Goal: Task Accomplishment & Management: Complete application form

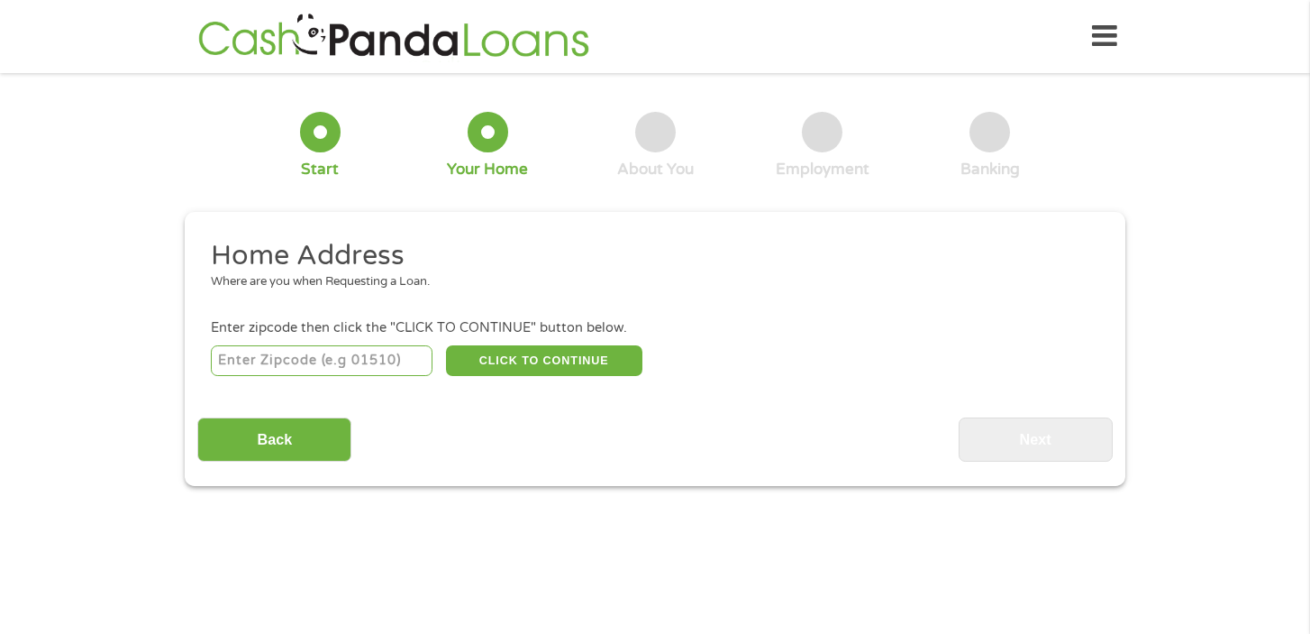
click at [291, 360] on input "number" at bounding box center [322, 360] width 223 height 31
type input "43302"
select select "[US_STATE]"
click at [518, 365] on button "CLICK TO CONTINUE" at bounding box center [544, 360] width 196 height 31
type input "43302"
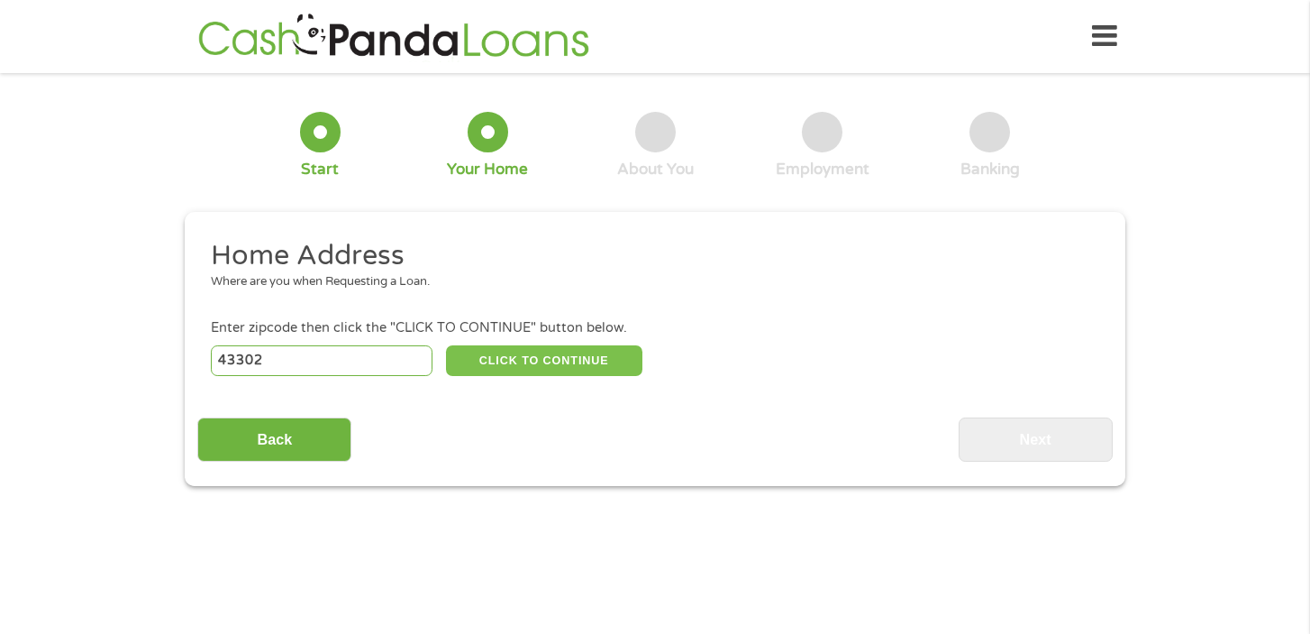
type input "[PERSON_NAME]"
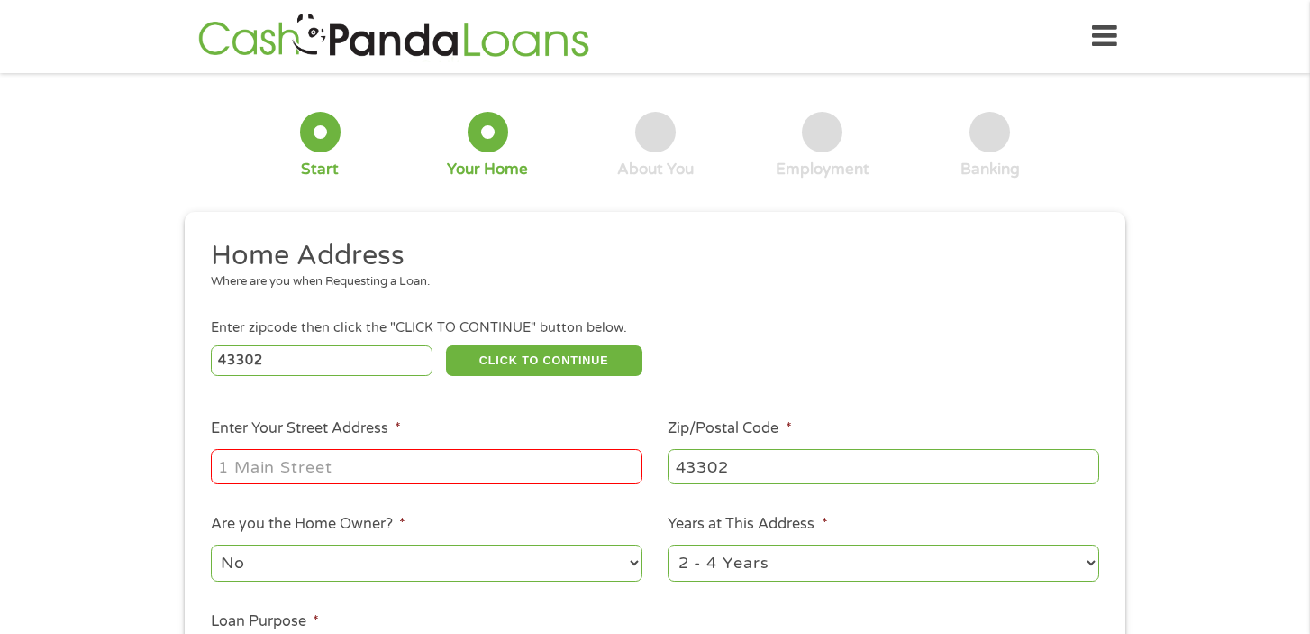
click at [414, 460] on input "Enter Your Street Address *" at bounding box center [427, 466] width 432 height 34
type input "[GEOGRAPHIC_DATA][PERSON_NAME]"
click at [821, 223] on div "This field is hidden when viewing the form gclid EAIaIQobChMIlOnAnei3jwMVpjcIBR…" at bounding box center [655, 511] width 941 height 599
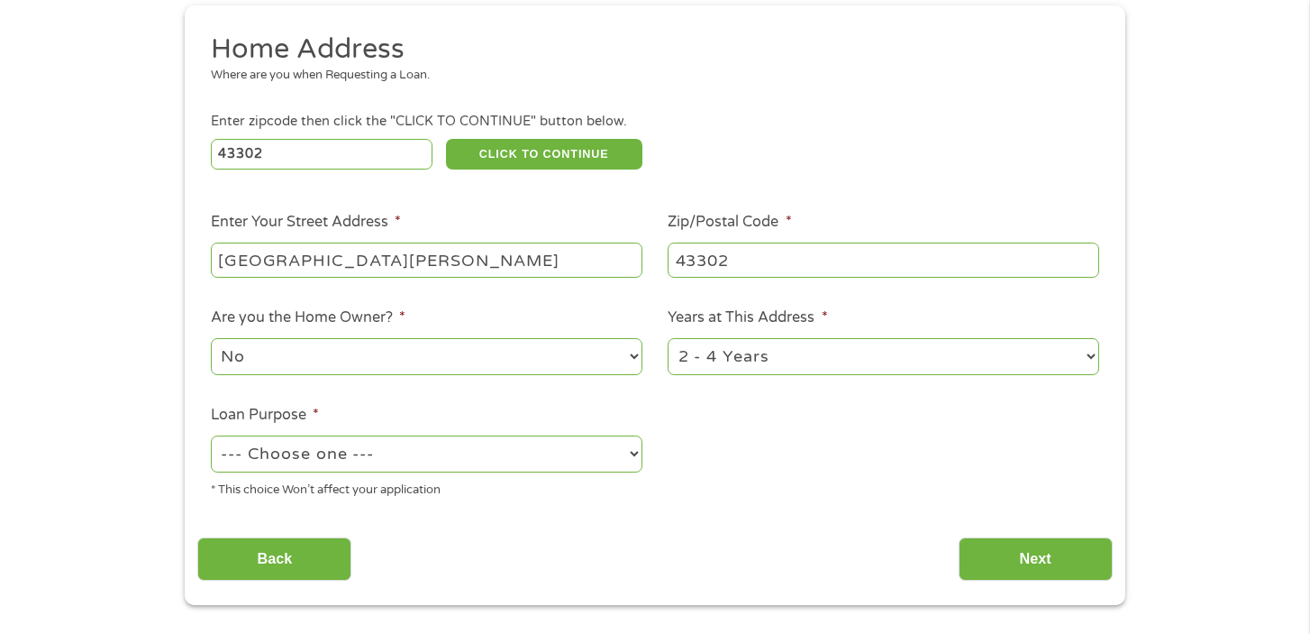
scroll to position [209, 0]
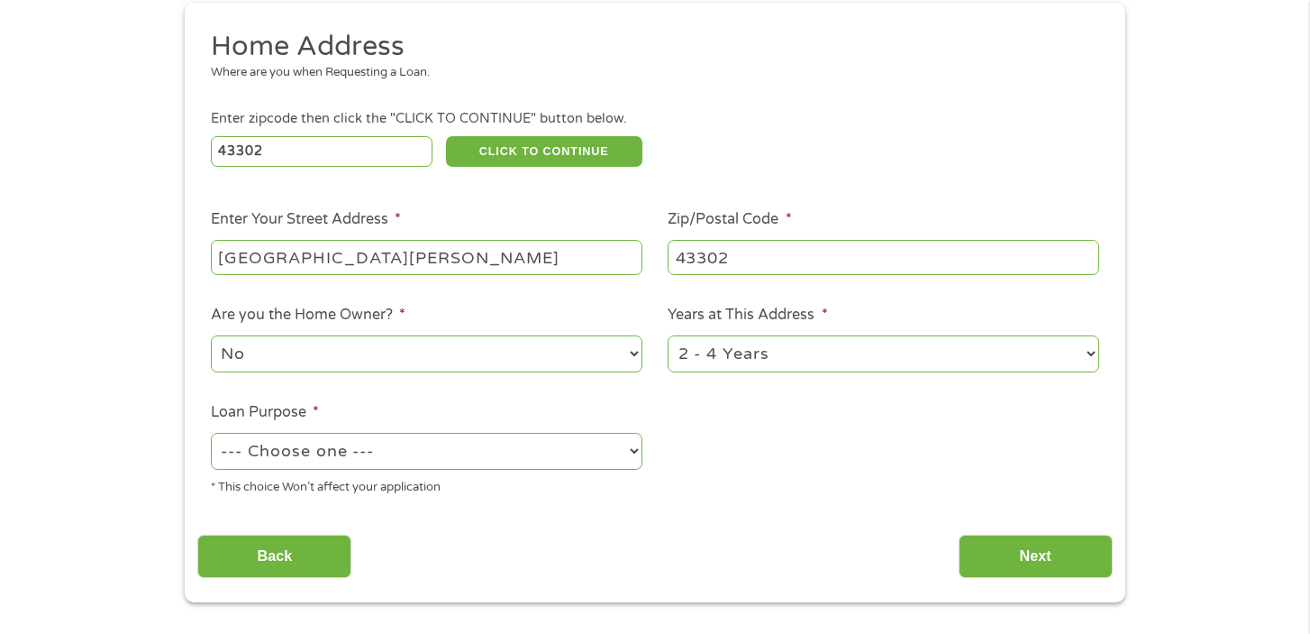
click at [611, 361] on select "No Yes" at bounding box center [427, 353] width 432 height 37
select select "yes"
click at [211, 336] on select "No Yes" at bounding box center [427, 353] width 432 height 37
click at [527, 459] on select "--- Choose one --- Pay Bills Debt Consolidation Home Improvement Major Purchase…" at bounding box center [427, 451] width 432 height 37
select select "shorttermcash"
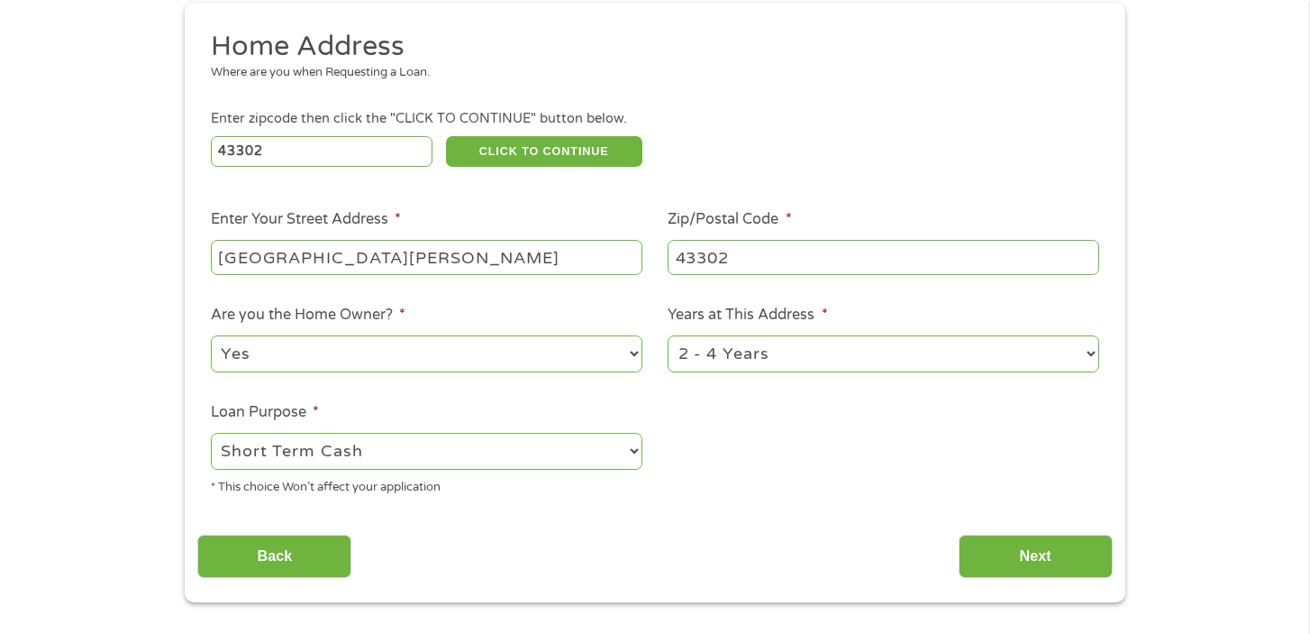
click at [211, 433] on select "--- Choose one --- Pay Bills Debt Consolidation Home Improvement Major Purchase…" at bounding box center [427, 451] width 432 height 37
click at [1010, 555] on input "Next" at bounding box center [1036, 556] width 154 height 44
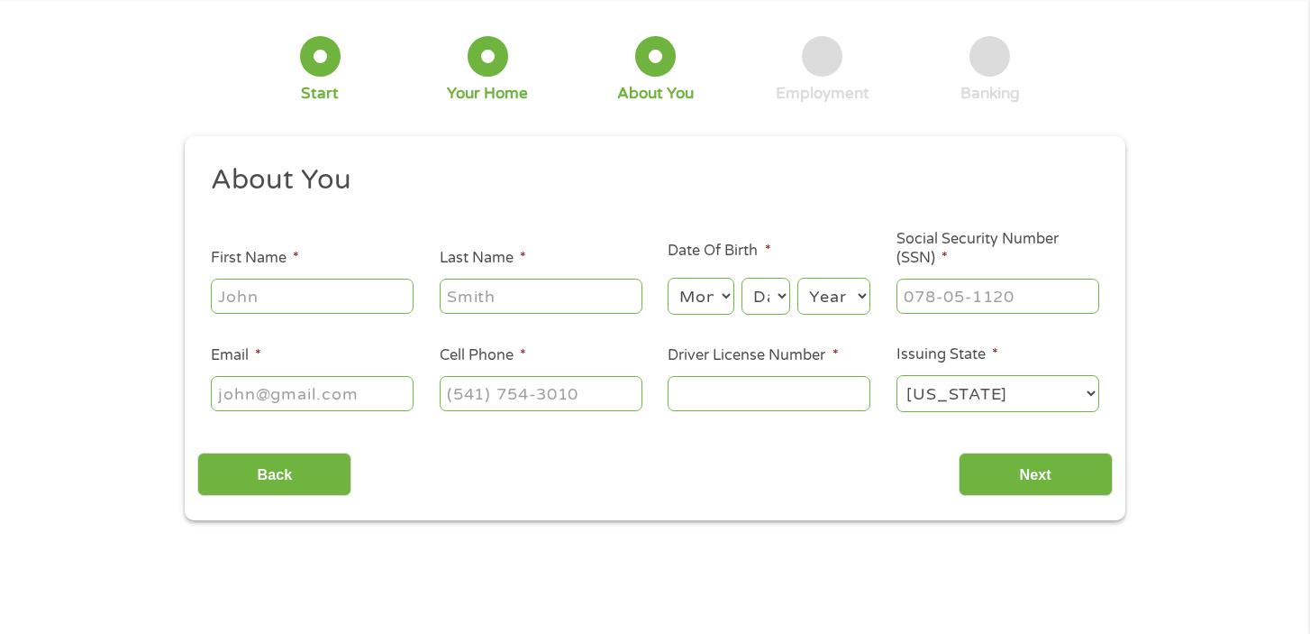
scroll to position [0, 0]
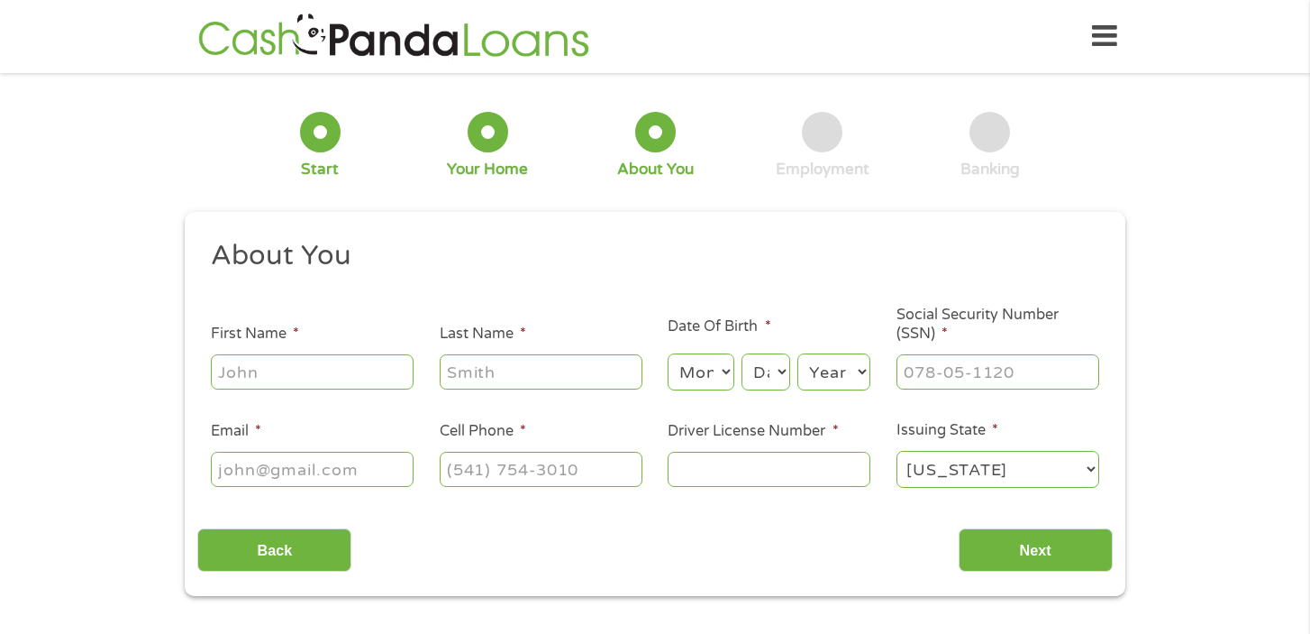
click at [324, 368] on input "First Name *" at bounding box center [312, 371] width 203 height 34
type input "[PERSON_NAME]"
type input "[EMAIL_ADDRESS][DOMAIN_NAME]"
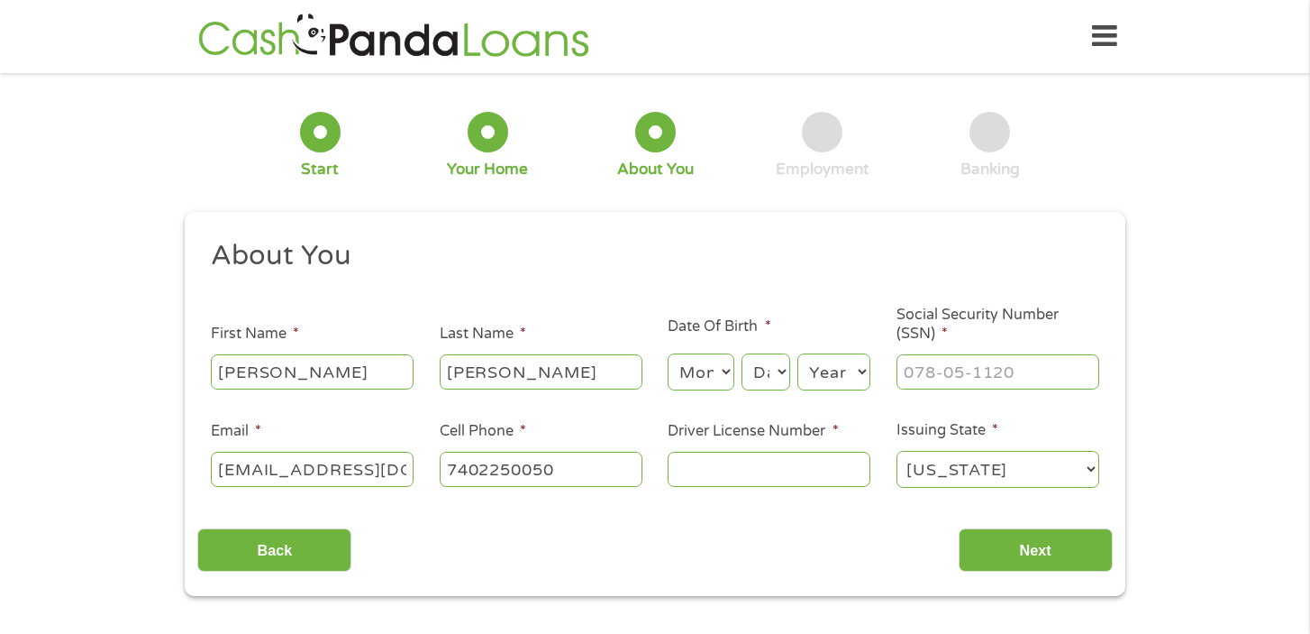
type input "[PHONE_NUMBER]"
click at [694, 378] on select "Month 1 2 3 4 5 6 7 8 9 10 11 12" at bounding box center [701, 371] width 66 height 37
select select "11"
click at [668, 354] on select "Month 1 2 3 4 5 6 7 8 9 10 11 12" at bounding box center [701, 371] width 66 height 37
click at [771, 370] on select "Day 1 2 3 4 5 6 7 8 9 10 11 12 13 14 15 16 17 18 19 20 21 22 23 24 25 26 27 28 …" at bounding box center [766, 371] width 49 height 37
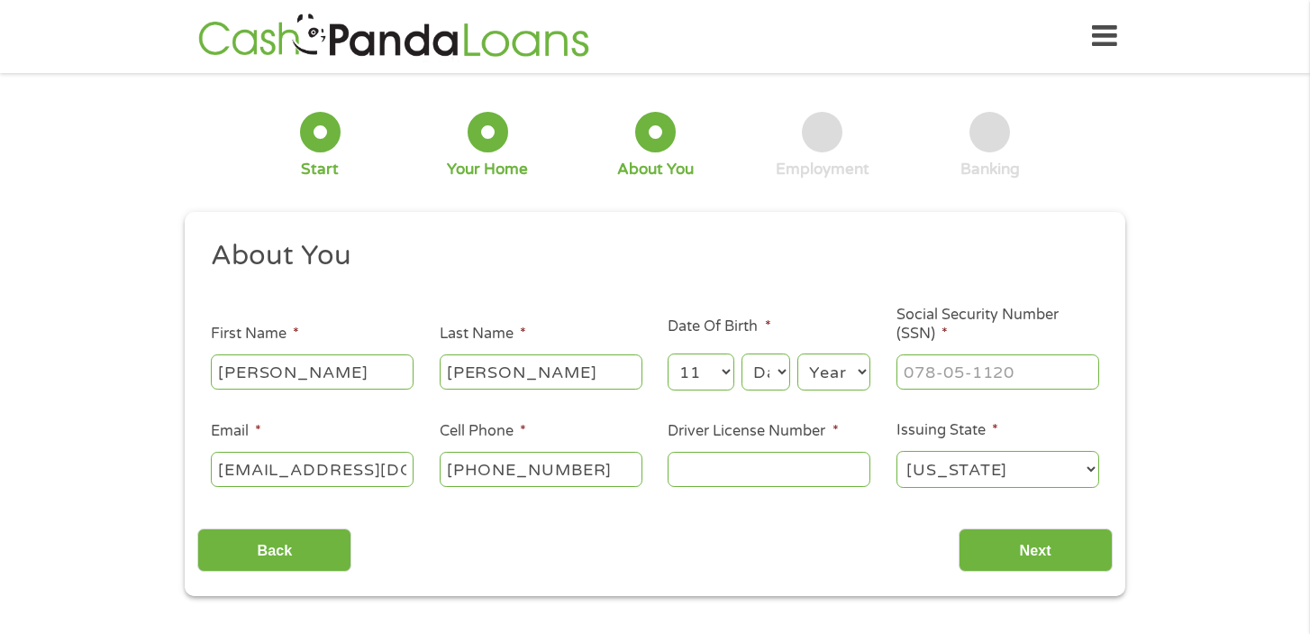
select select "26"
click at [742, 354] on select "Day 1 2 3 4 5 6 7 8 9 10 11 12 13 14 15 16 17 18 19 20 21 22 23 24 25 26 27 28 …" at bounding box center [766, 371] width 49 height 37
click at [839, 371] on select "Year [DATE] 2006 2005 2004 2003 2002 2001 2000 1999 1998 1997 1996 1995 1994 19…" at bounding box center [834, 371] width 73 height 37
select select "1964"
click at [798, 354] on select "Year [DATE] 2006 2005 2004 2003 2002 2001 2000 1999 1998 1997 1996 1995 1994 19…" at bounding box center [834, 371] width 73 height 37
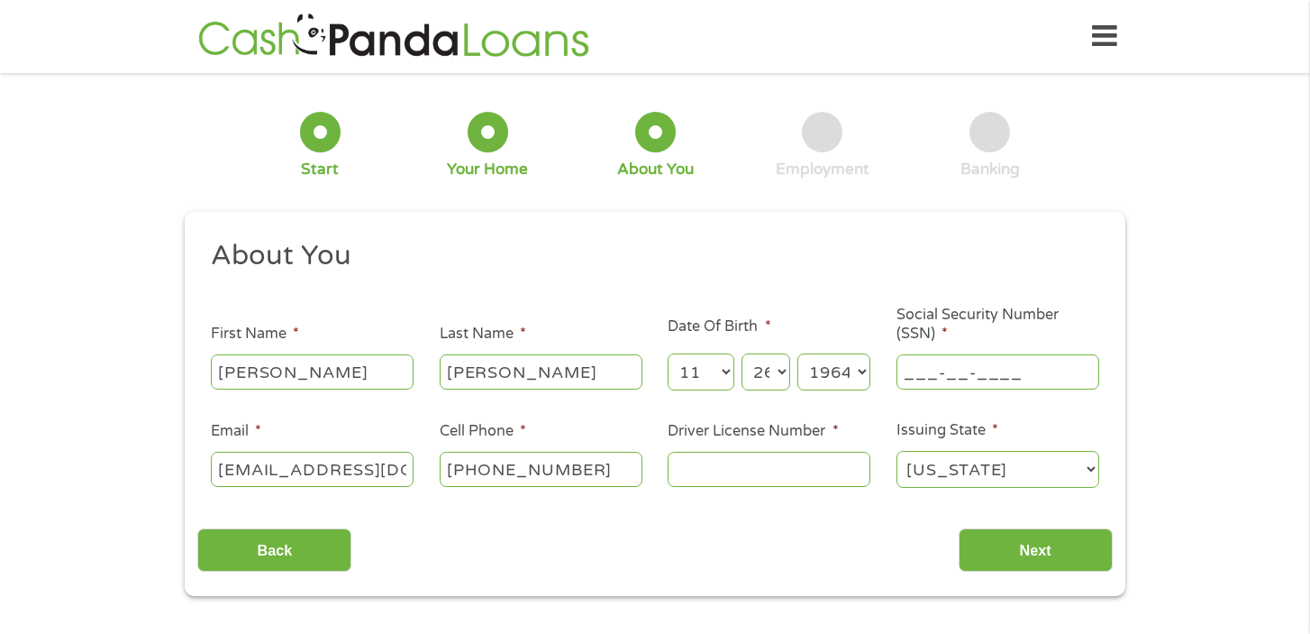
click at [952, 360] on input "___-__-____" at bounding box center [998, 371] width 203 height 34
type input "270-46-2427"
click at [776, 466] on input "Driver License Number *" at bounding box center [769, 468] width 203 height 34
click at [733, 465] on input "Driver License Number *" at bounding box center [769, 468] width 203 height 34
type input "RQ977464"
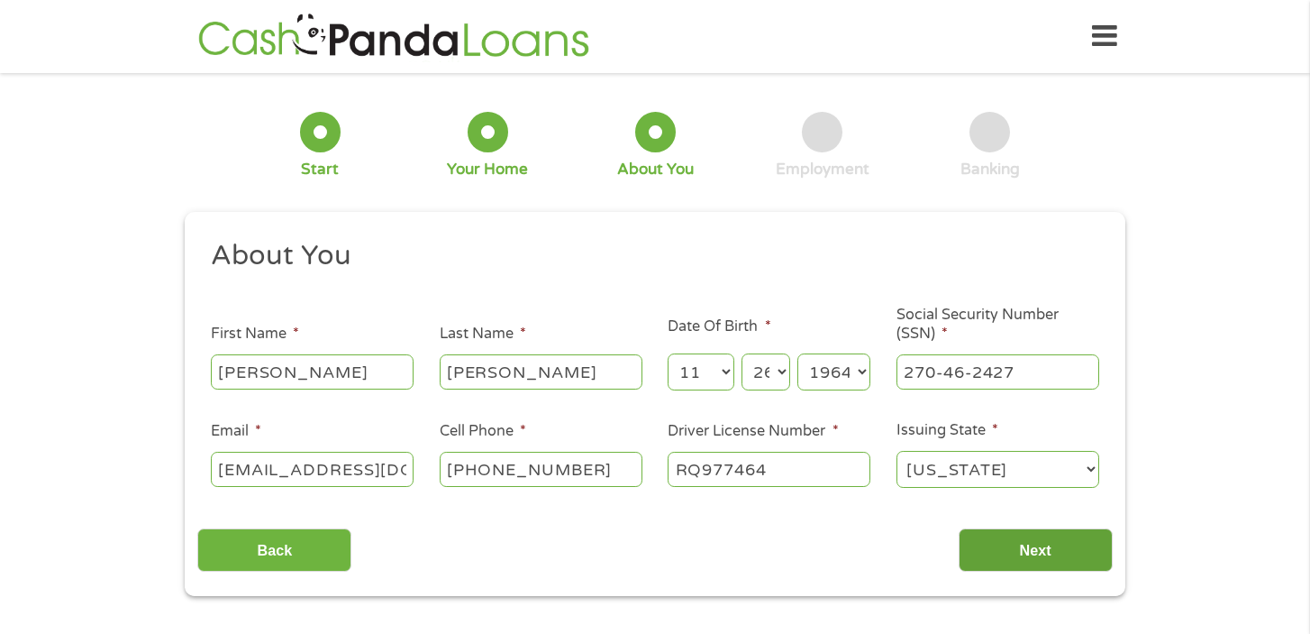
click at [1027, 552] on input "Next" at bounding box center [1036, 550] width 154 height 44
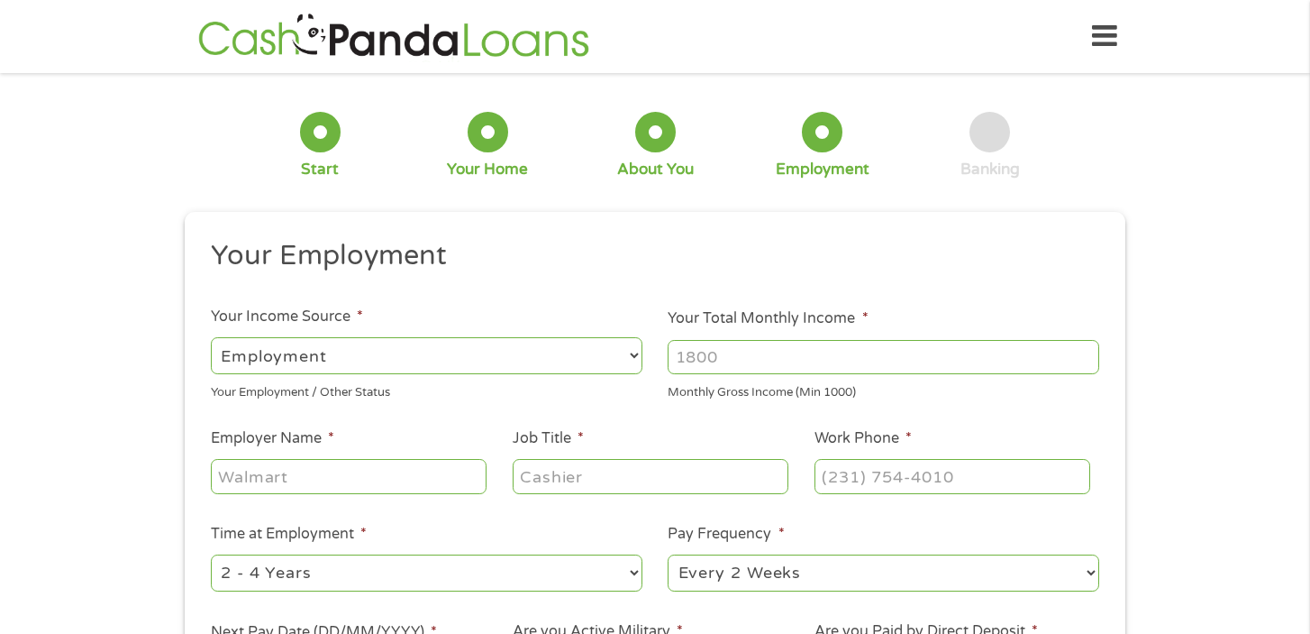
click at [761, 353] on input "Your Total Monthly Income *" at bounding box center [884, 357] width 432 height 34
type input "6250"
click at [416, 474] on input "Employer Name *" at bounding box center [349, 476] width 276 height 34
type input "Pleasant Local Schools"
click at [547, 471] on input "Job Title *" at bounding box center [651, 476] width 276 height 34
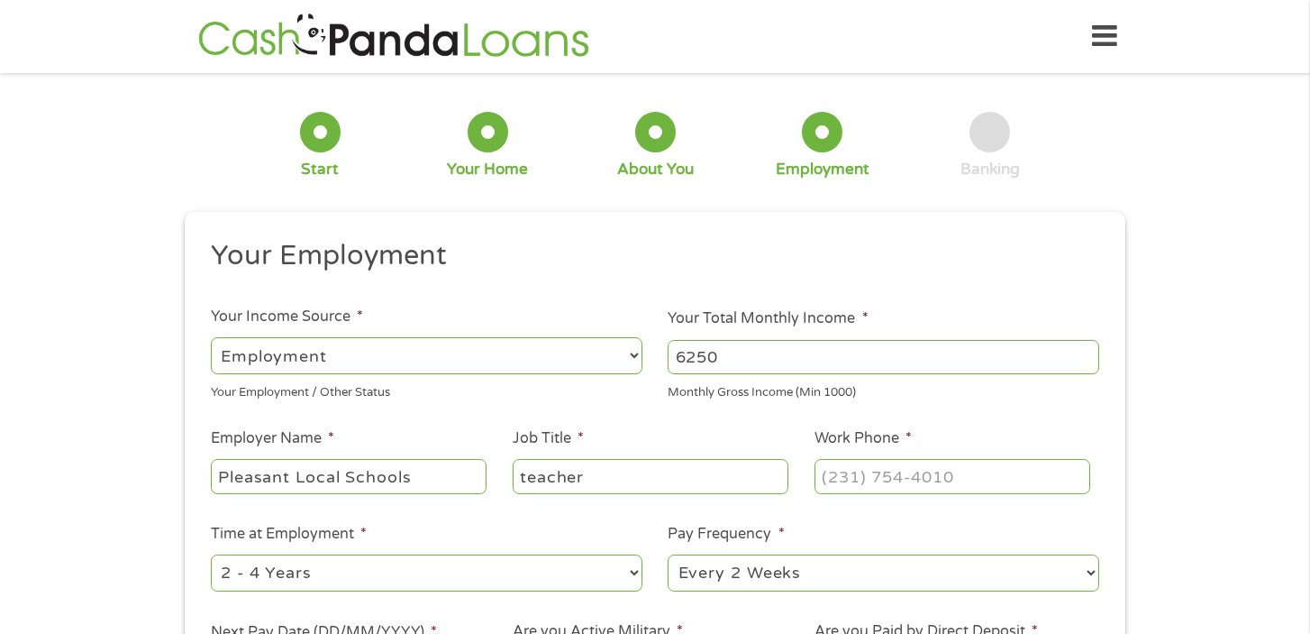
type input "teacher"
click at [882, 478] on input "(___) ___-____" at bounding box center [953, 476] width 276 height 34
type input "[PHONE_NUMBER]"
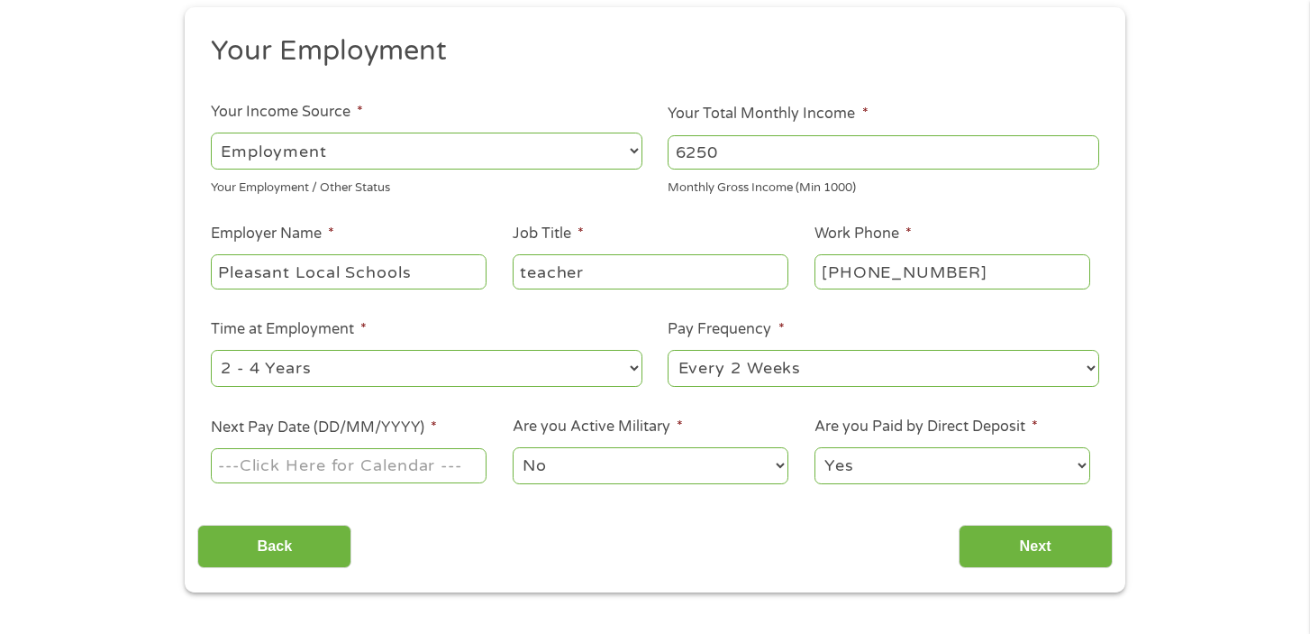
scroll to position [297, 0]
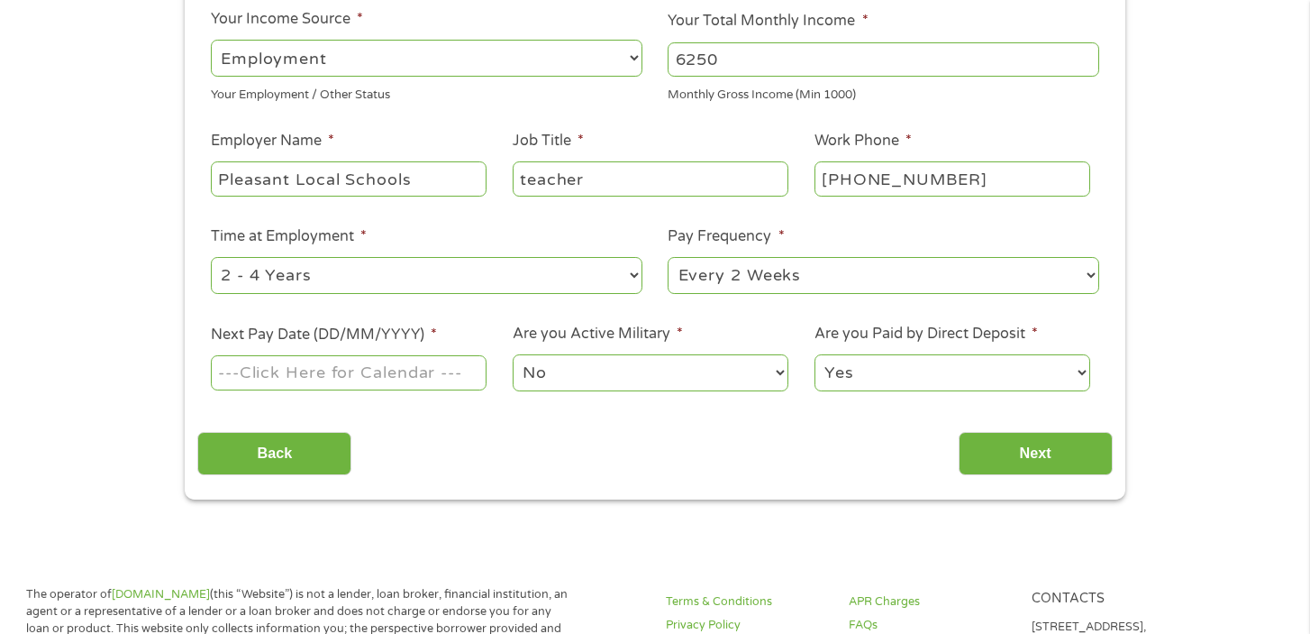
click at [558, 286] on select "--- Choose one --- 1 Year or less 1 - 2 Years 2 - 4 Years Over 4 Years" at bounding box center [427, 275] width 432 height 37
select select "60months"
click at [211, 257] on select "--- Choose one --- 1 Year or less 1 - 2 Years 2 - 4 Years Over 4 Years" at bounding box center [427, 275] width 432 height 37
click at [780, 272] on select "--- Choose one --- Every 2 Weeks Every Week Monthly Semi-Monthly" at bounding box center [884, 275] width 432 height 37
select select "semimonthly"
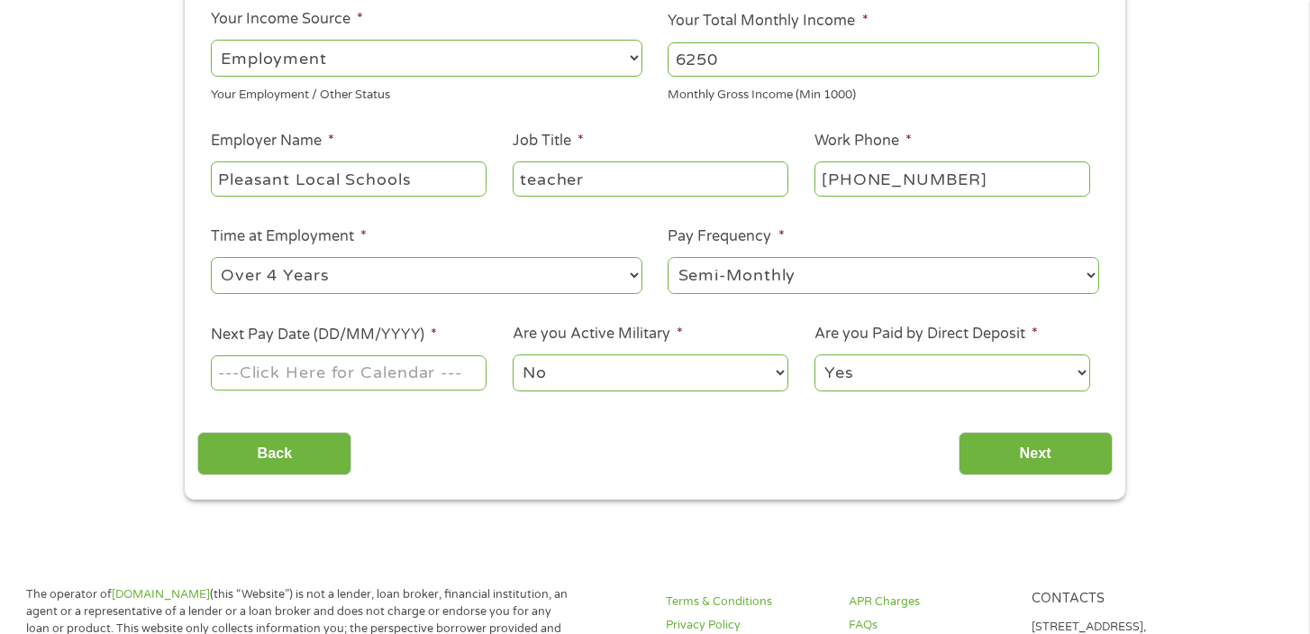
click at [668, 257] on select "--- Choose one --- Every 2 Weeks Every Week Monthly Semi-Monthly" at bounding box center [884, 275] width 432 height 37
click at [436, 379] on input "Next Pay Date (DD/MM/YYYY) *" at bounding box center [349, 372] width 276 height 34
click at [316, 386] on input "Next Pay Date (DD/MM/YYYY) *" at bounding box center [349, 372] width 276 height 34
click at [274, 369] on input "Next Pay Date (DD/MM/YYYY) *" at bounding box center [349, 372] width 276 height 34
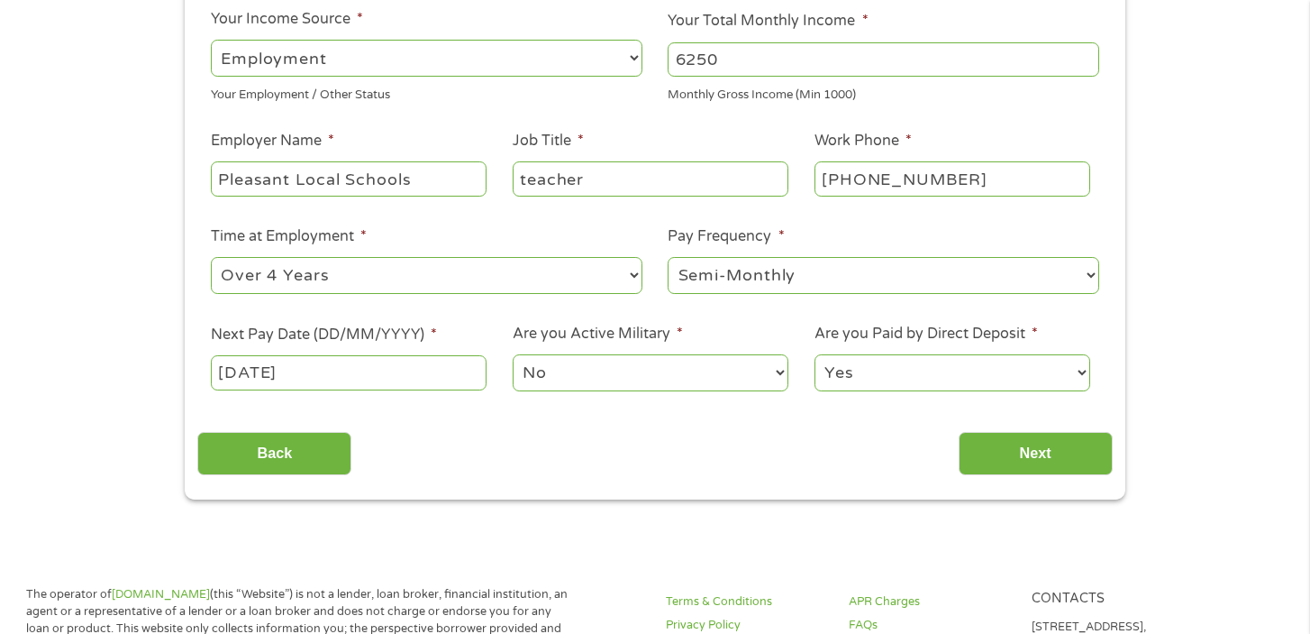
type input "[DATE]"
click at [640, 380] on select "No Yes" at bounding box center [651, 372] width 276 height 37
click at [513, 354] on select "No Yes" at bounding box center [651, 372] width 276 height 37
click at [929, 374] on select "Yes No" at bounding box center [953, 372] width 276 height 37
click at [815, 354] on select "Yes No" at bounding box center [953, 372] width 276 height 37
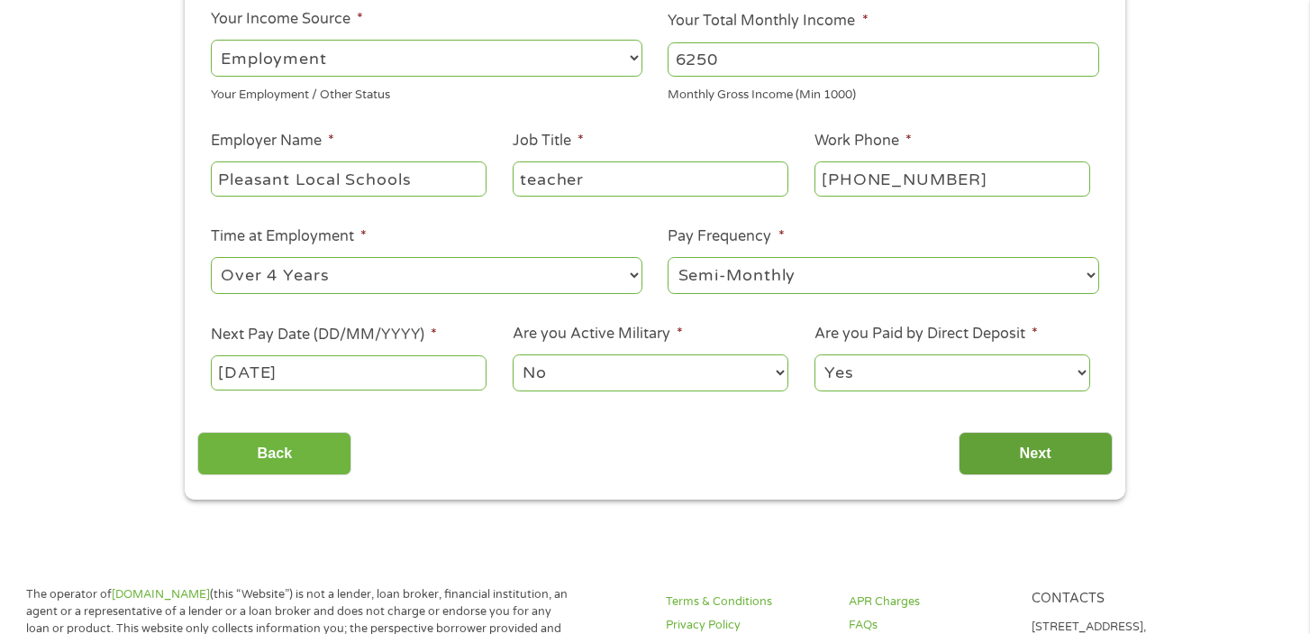
click at [1025, 452] on input "Next" at bounding box center [1036, 454] width 154 height 44
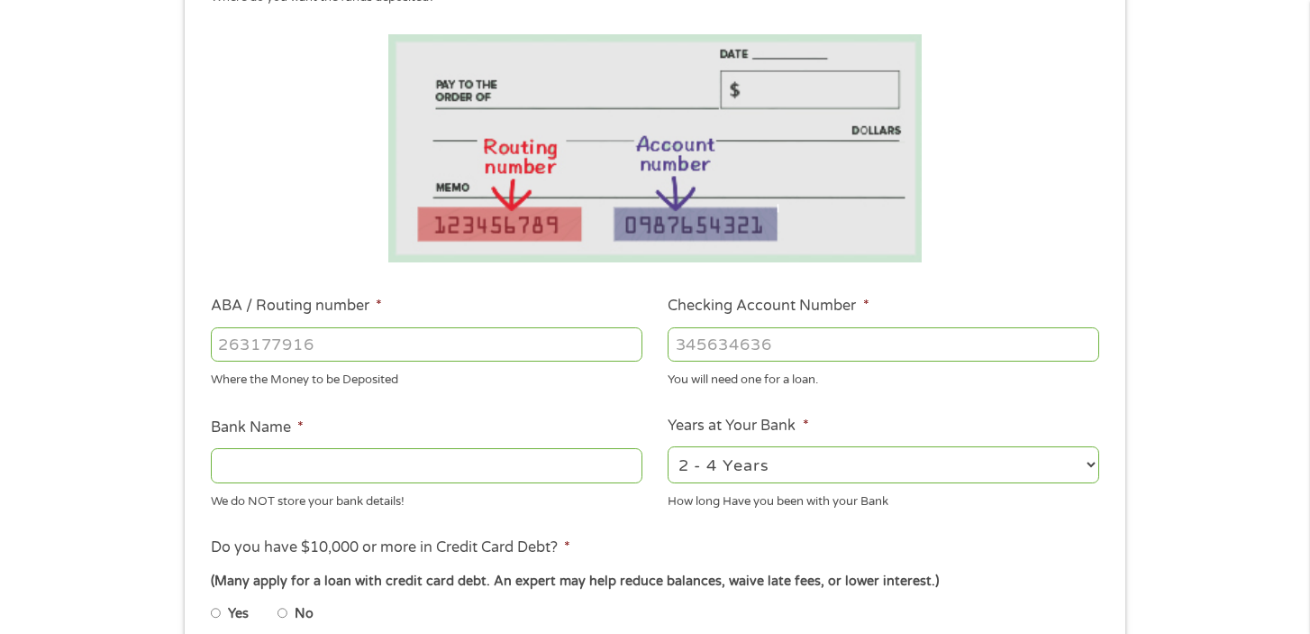
scroll to position [285, 0]
click at [326, 335] on input "ABA / Routing number *" at bounding box center [427, 343] width 432 height 34
type input "044101305"
type input "THE PARK NATIONAL BANK"
type input "044101305"
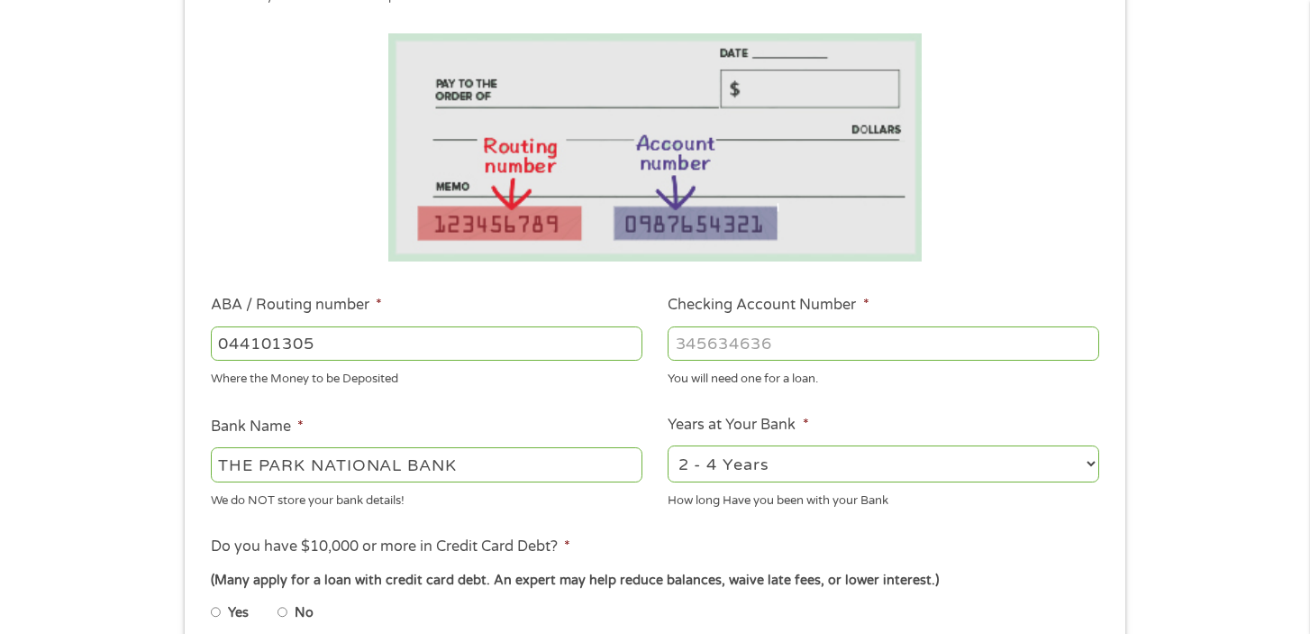
click at [688, 342] on input "Checking Account Number *" at bounding box center [884, 343] width 432 height 34
type input "1101021570635"
click at [819, 468] on select "2 - 4 Years 6 - 12 Months 1 - 2 Years Over 4 Years" at bounding box center [884, 463] width 432 height 37
select select "60months"
click at [668, 445] on select "2 - 4 Years 6 - 12 Months 1 - 2 Years Over 4 Years" at bounding box center [884, 463] width 432 height 37
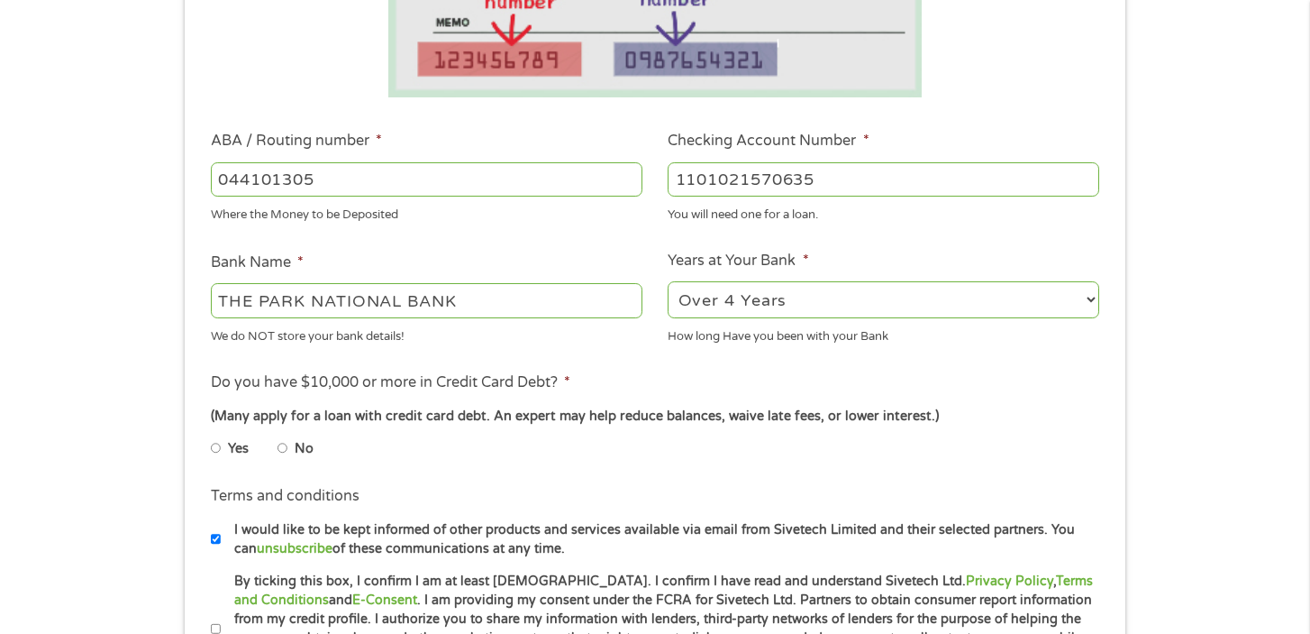
scroll to position [453, 0]
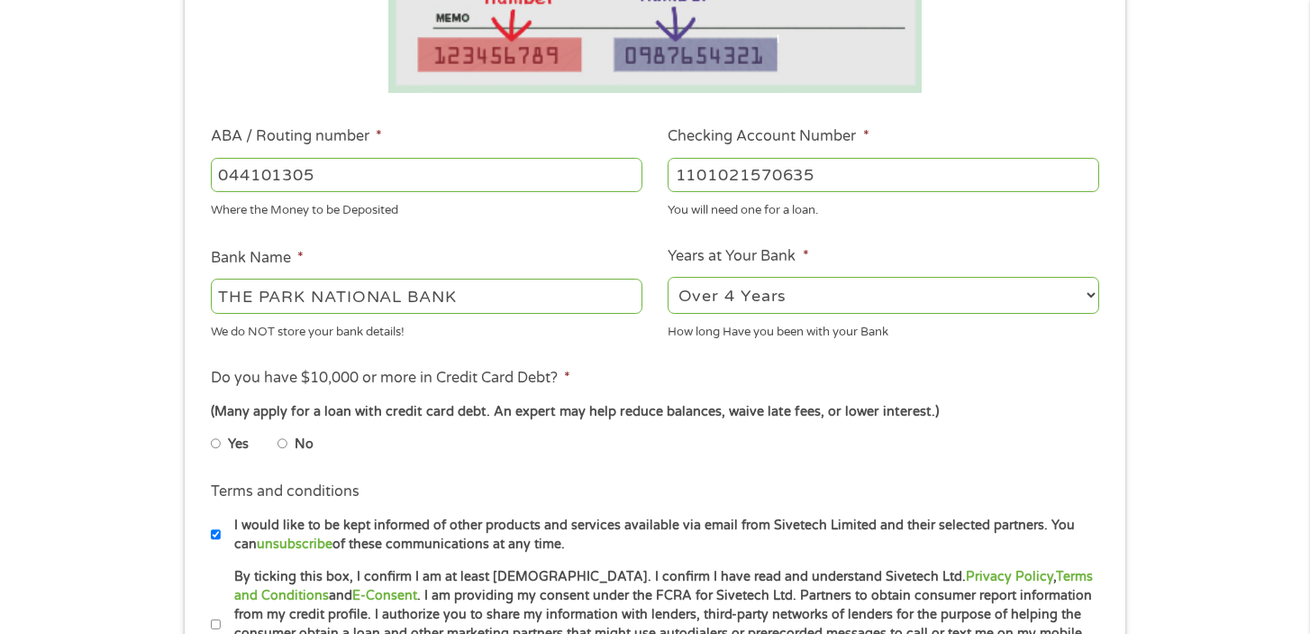
click at [287, 446] on input "No" at bounding box center [283, 443] width 11 height 29
radio input "true"
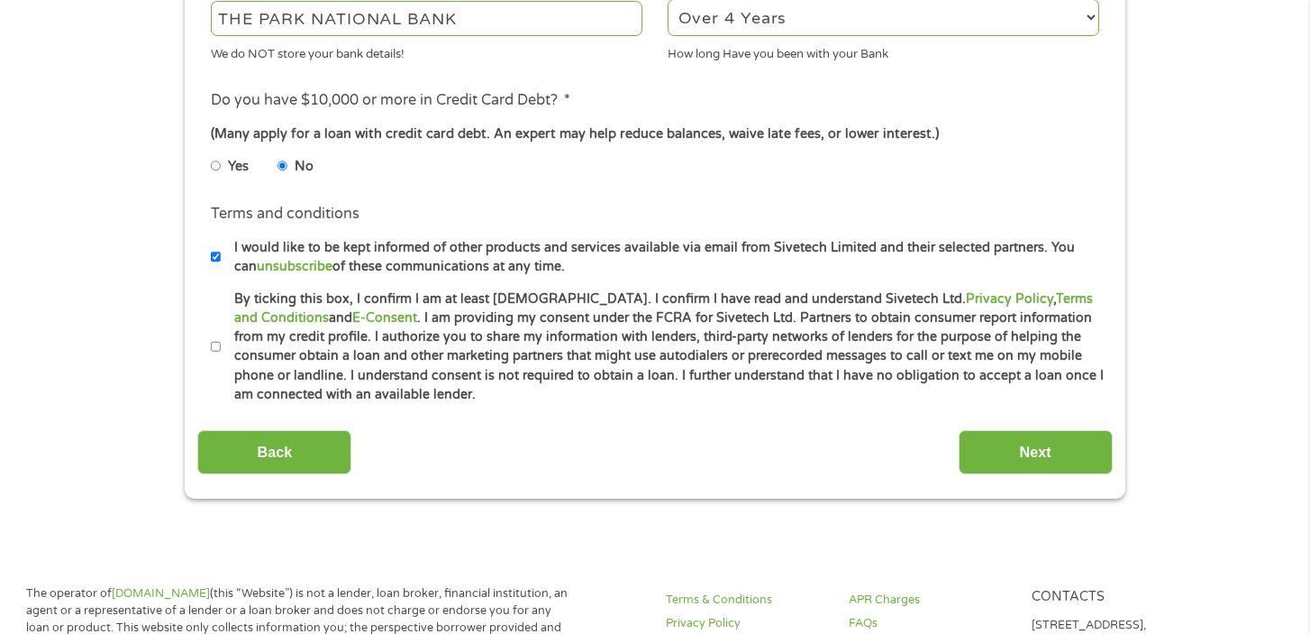
scroll to position [732, 0]
click at [214, 348] on input "By ticking this box, I confirm I am at least [DEMOGRAPHIC_DATA]. I confirm I ha…" at bounding box center [216, 346] width 11 height 29
checkbox input "true"
click at [1044, 459] on input "Next" at bounding box center [1036, 451] width 154 height 44
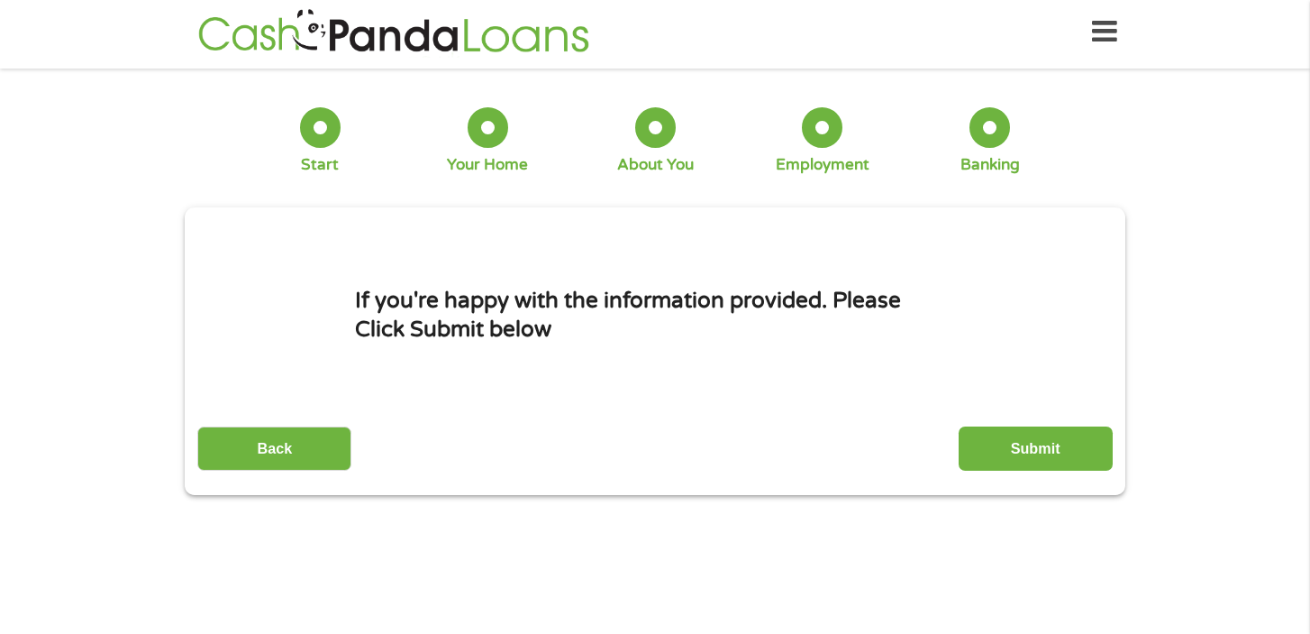
scroll to position [0, 0]
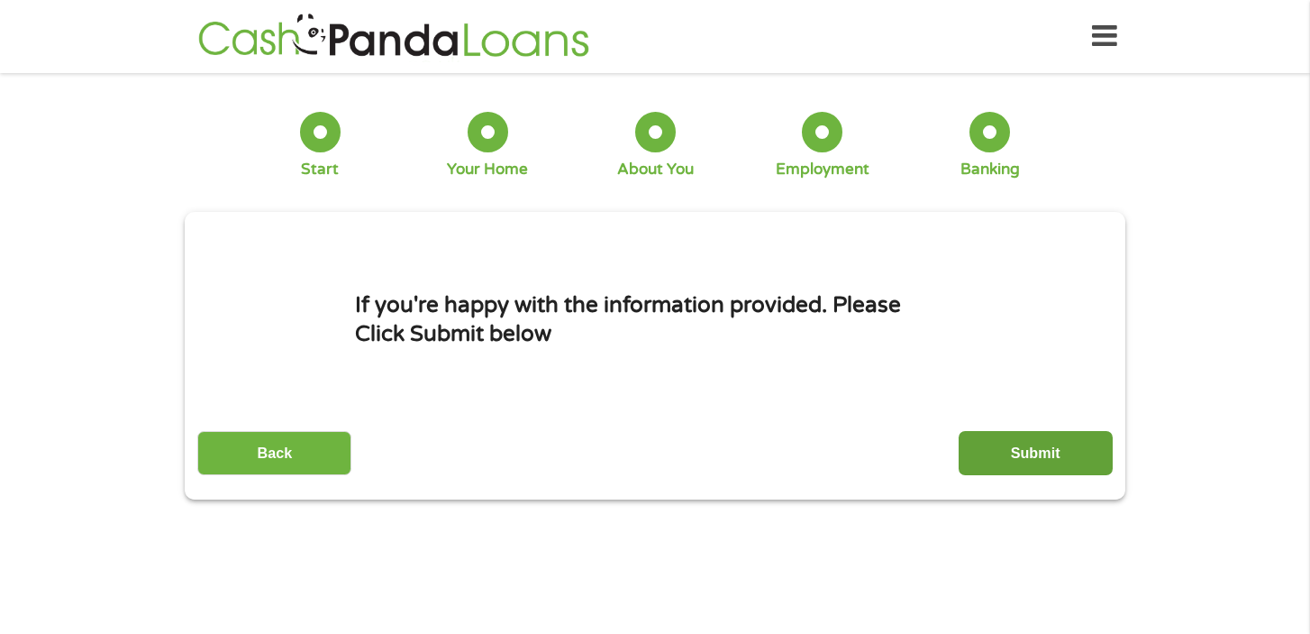
click at [1023, 451] on input "Submit" at bounding box center [1036, 453] width 154 height 44
